Goal: Transaction & Acquisition: Subscribe to service/newsletter

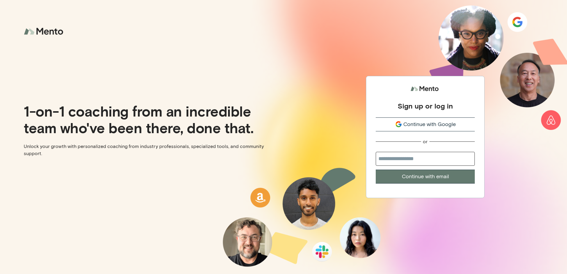
click at [411, 160] on input "email" at bounding box center [425, 159] width 99 height 14
type input "**********"
click at [409, 180] on button "Continue with email" at bounding box center [425, 177] width 99 height 14
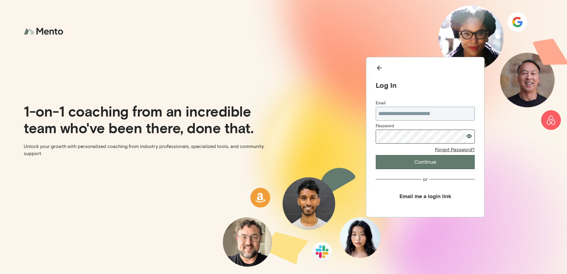
click at [470, 136] on icon "button" at bounding box center [469, 136] width 6 height 4
click at [423, 161] on button "Continue" at bounding box center [425, 162] width 99 height 14
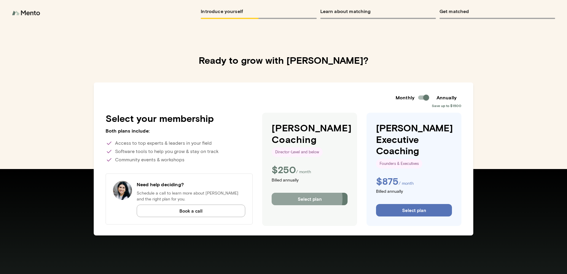
click at [307, 199] on button "Select plan" at bounding box center [310, 199] width 76 height 12
click at [339, 200] on button "Select plan" at bounding box center [310, 199] width 76 height 12
